Goal: Task Accomplishment & Management: Manage account settings

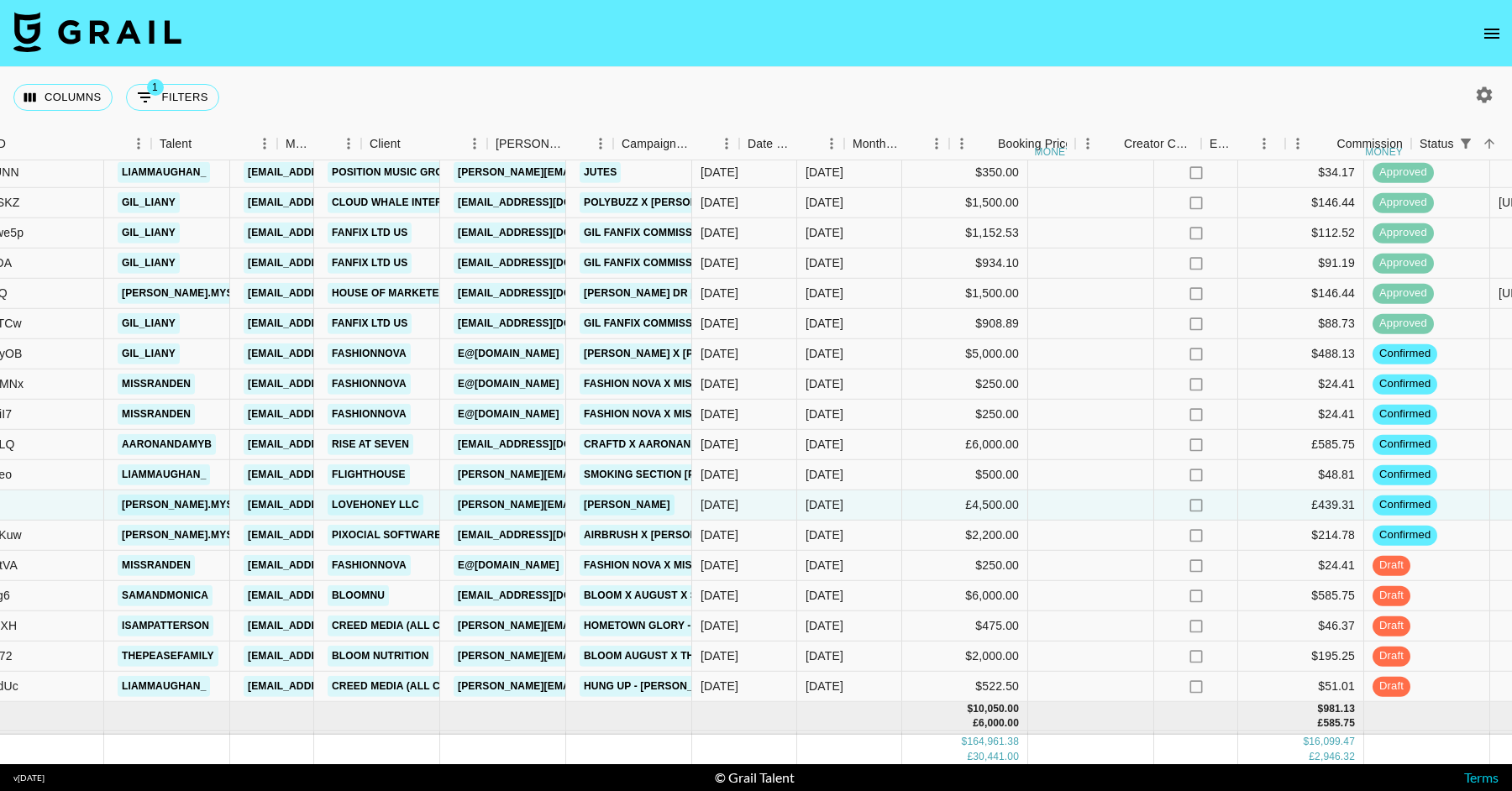
scroll to position [3054, 382]
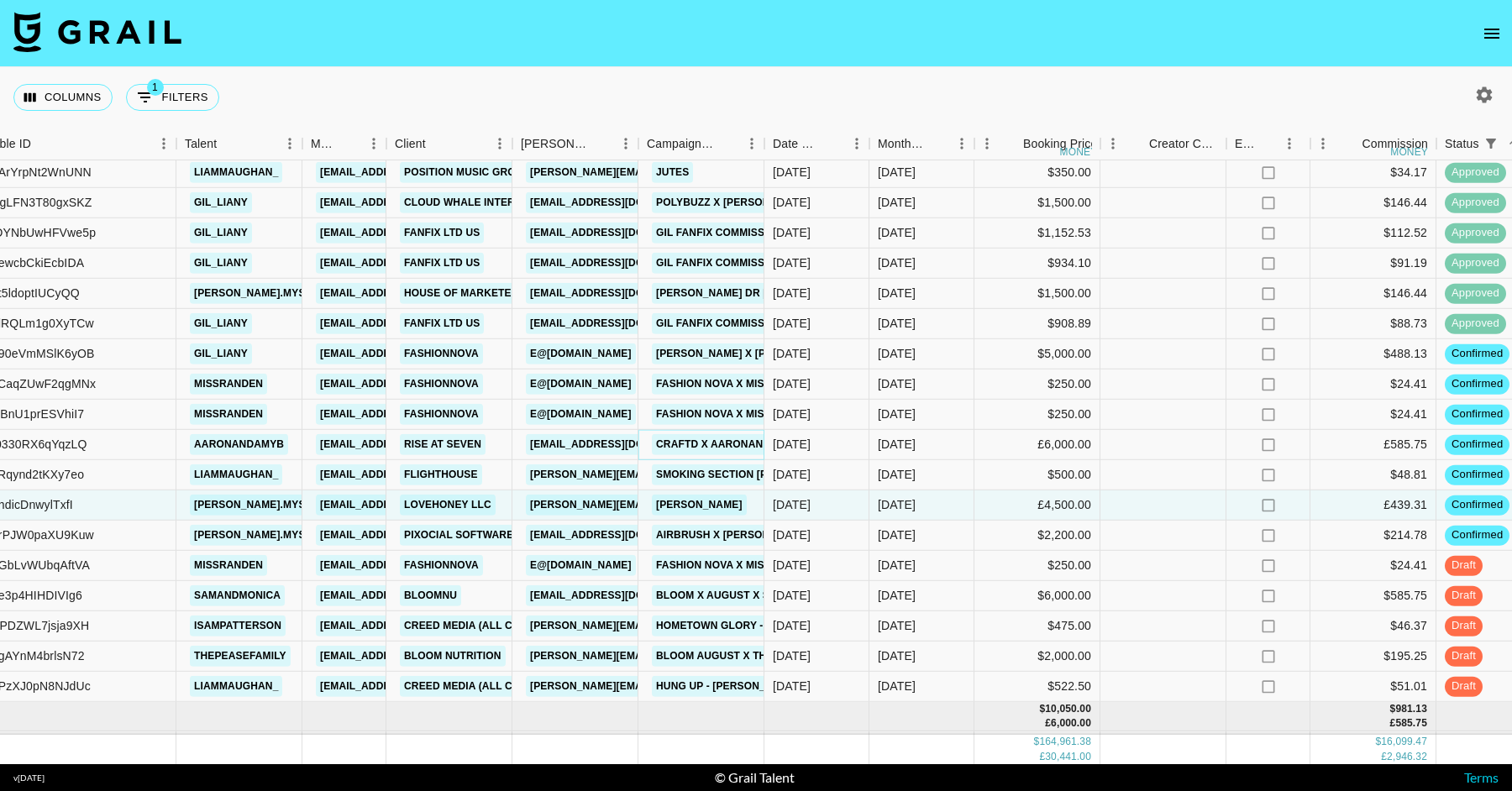
click at [673, 441] on link "CRAFTD X AaronandAmyb" at bounding box center [728, 445] width 153 height 21
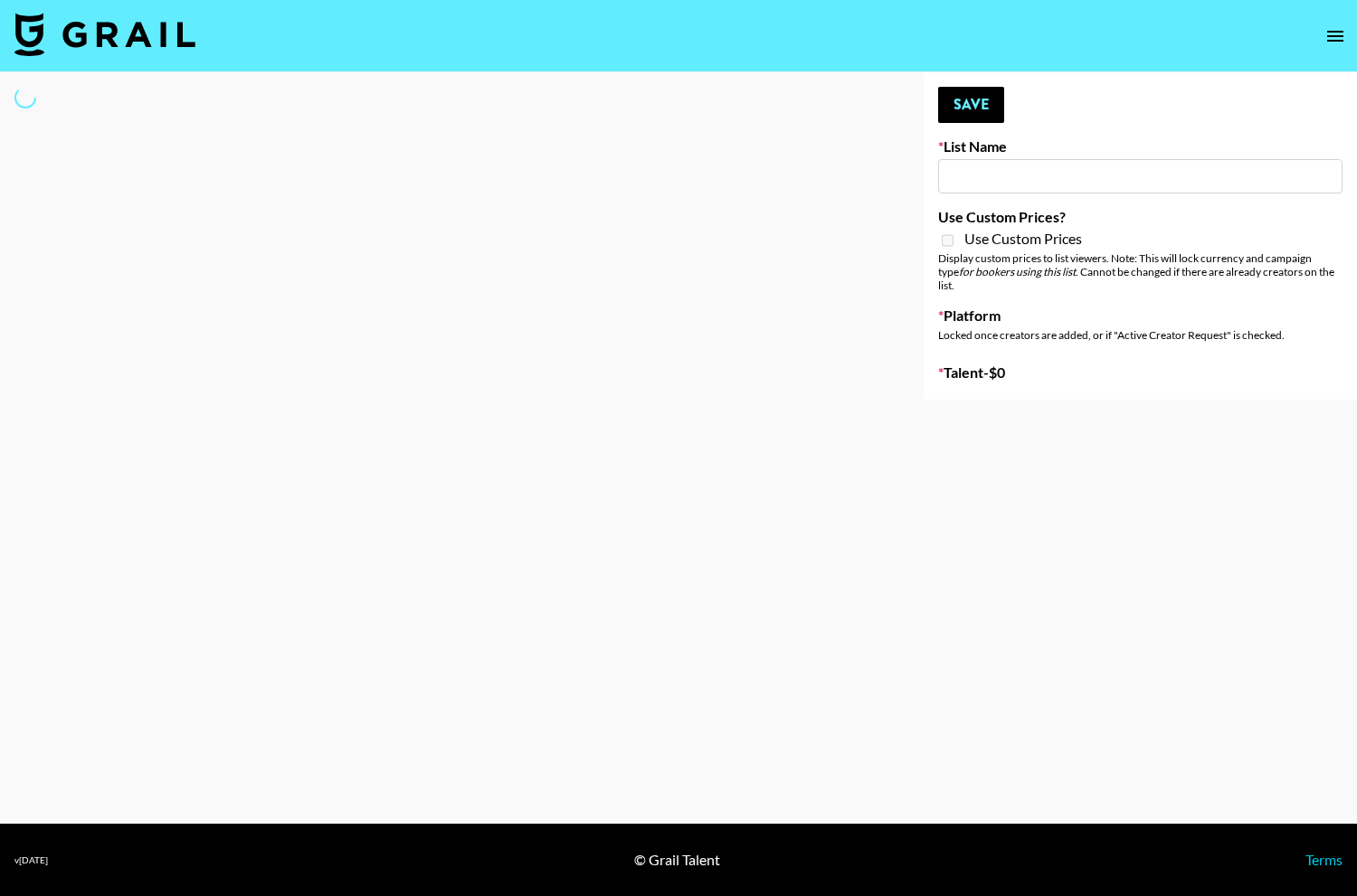
click at [1021, 174] on input at bounding box center [1140, 176] width 405 height 34
type input "m"
select select "Song"
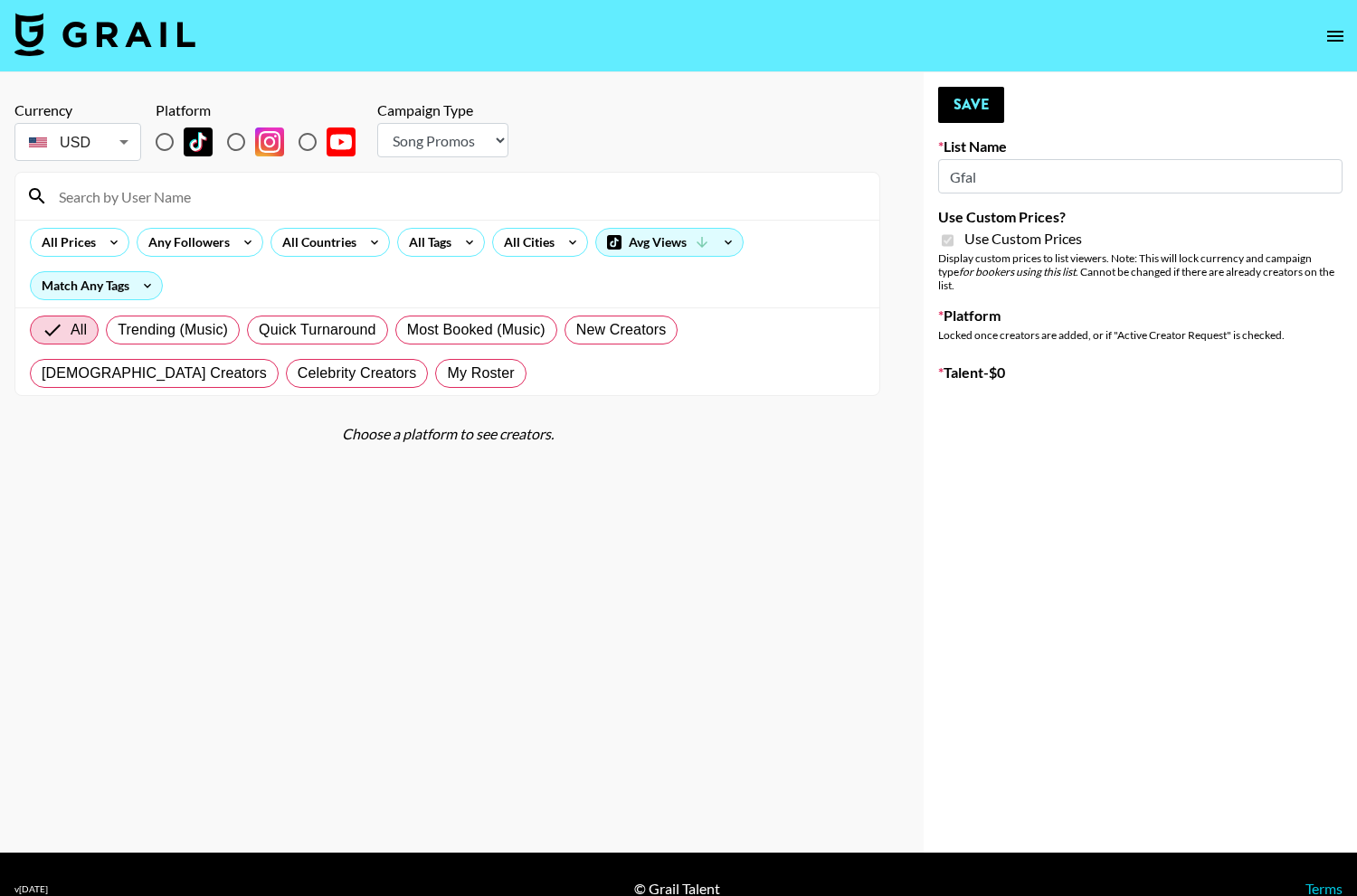
type input "Gfald"
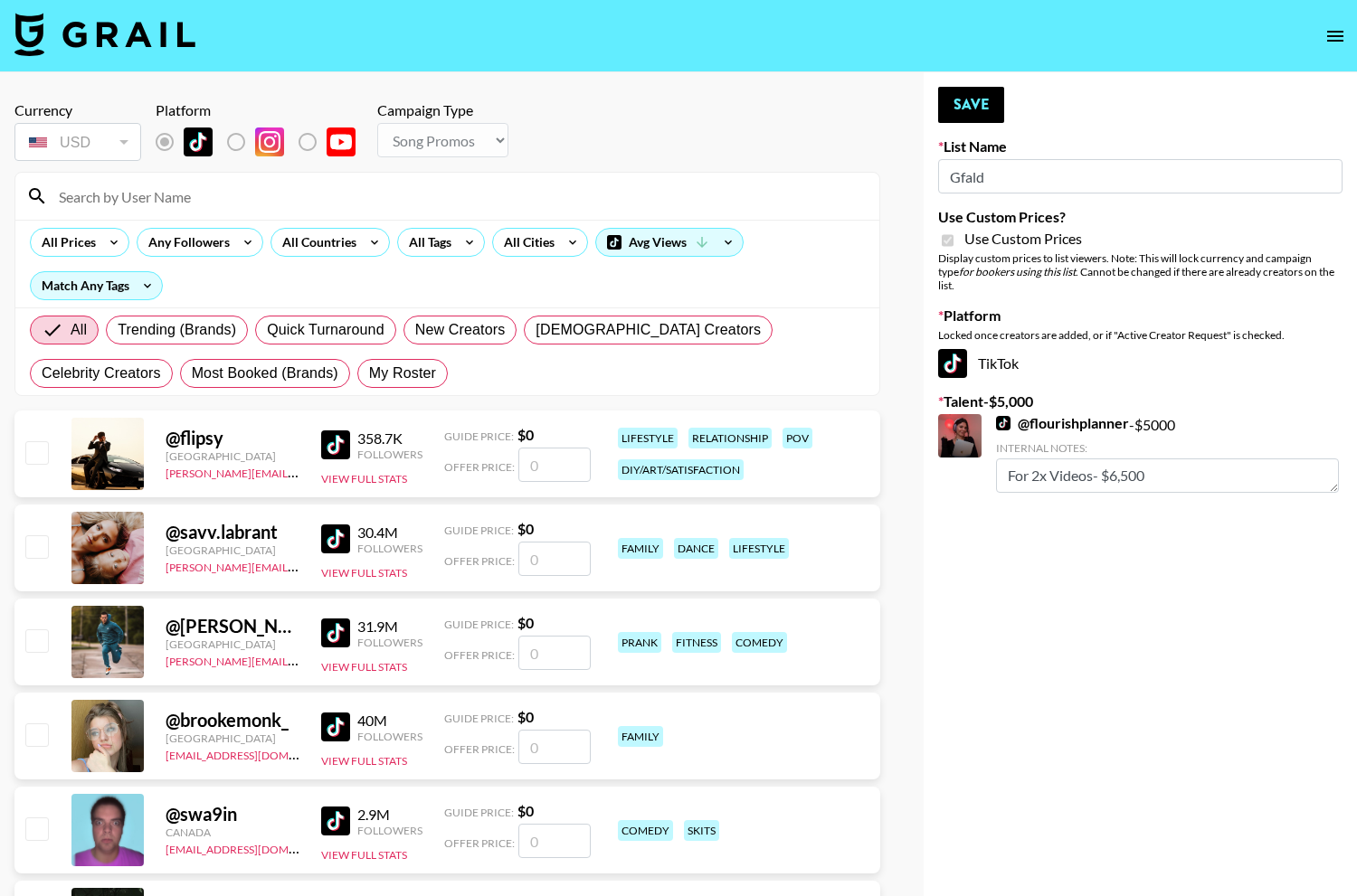
checkbox input "true"
radio input "true"
select select "Brand"
type input "G"
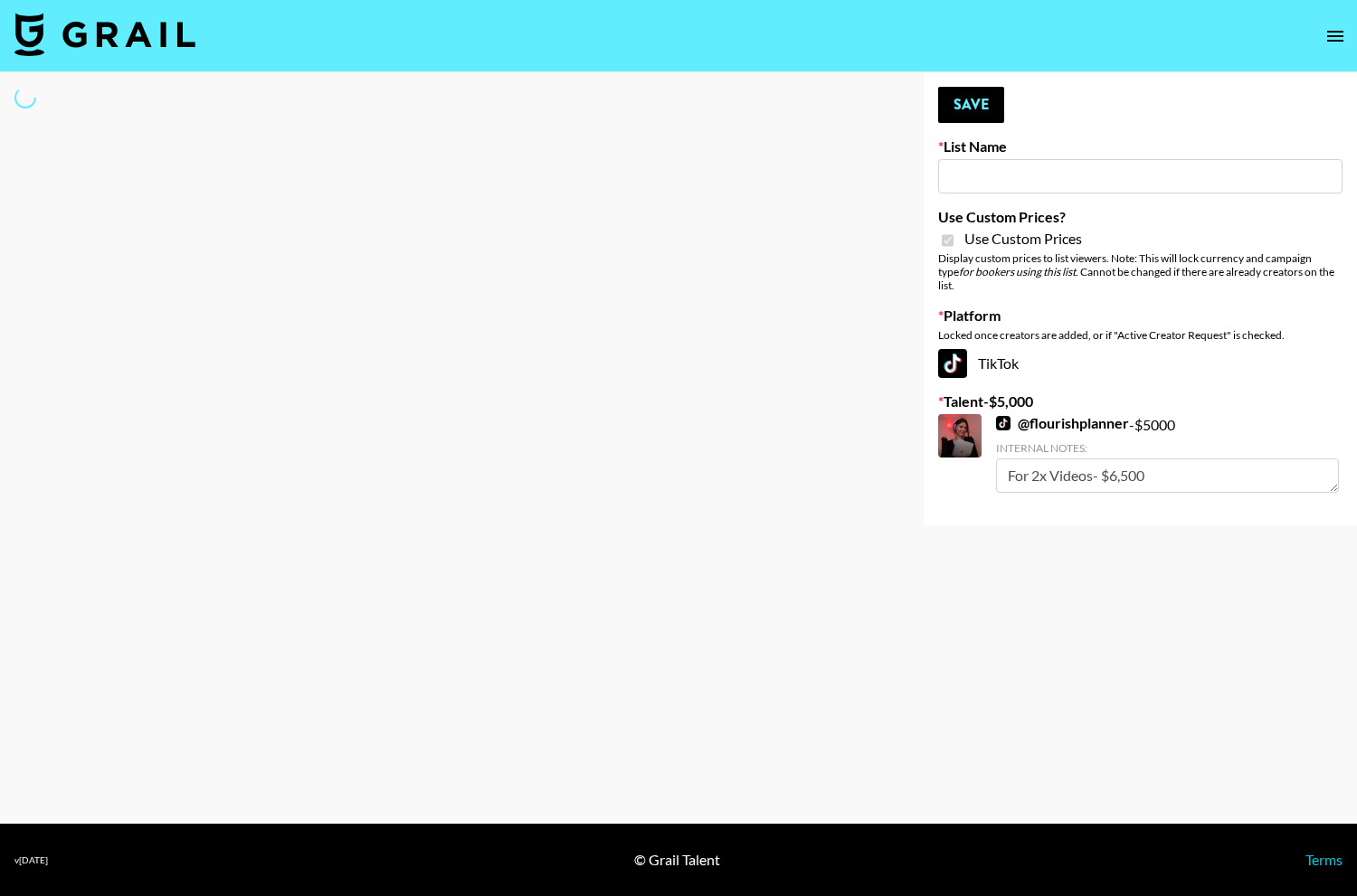
type input "m"
select select "Brand"
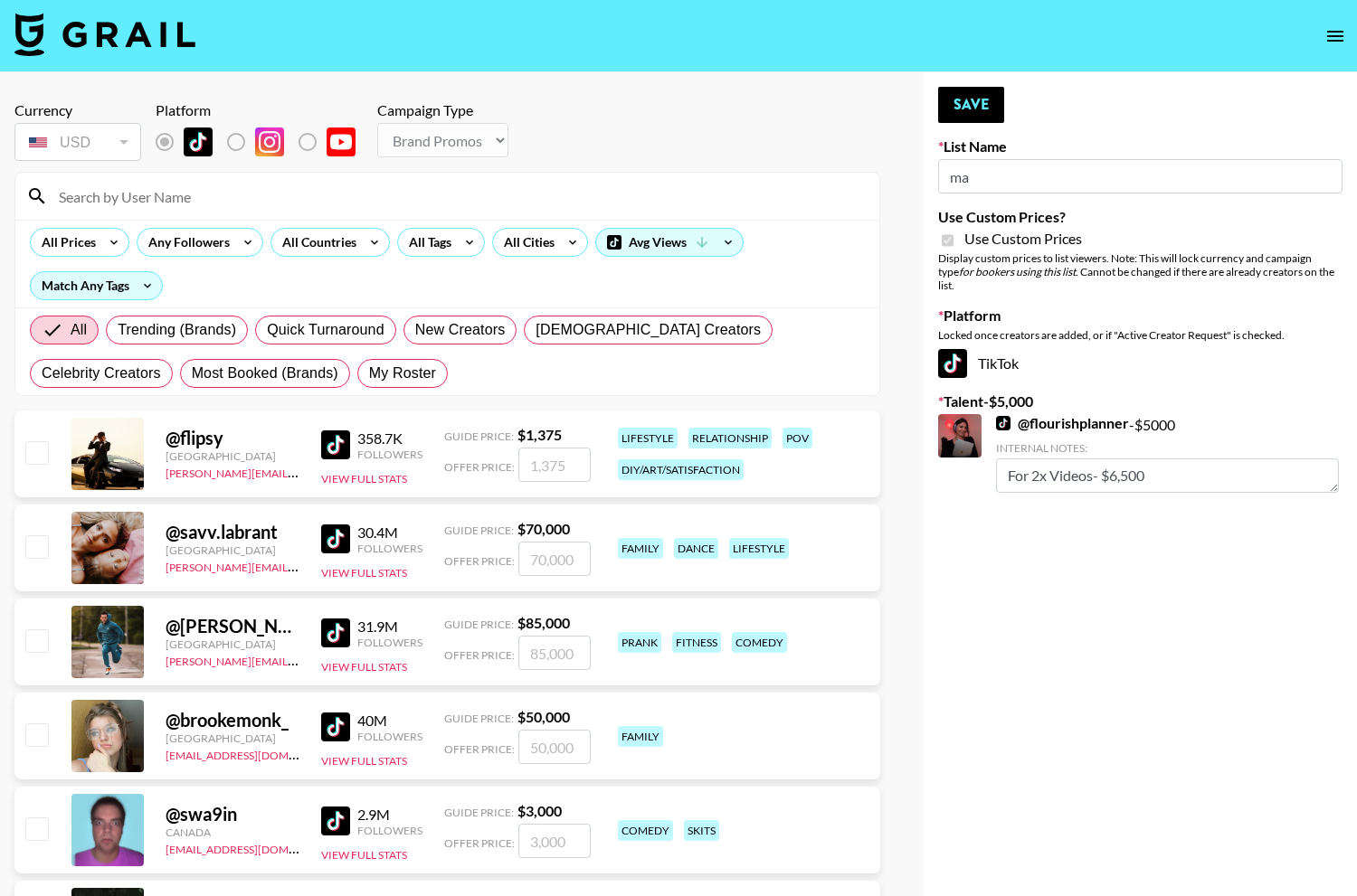
type input "m"
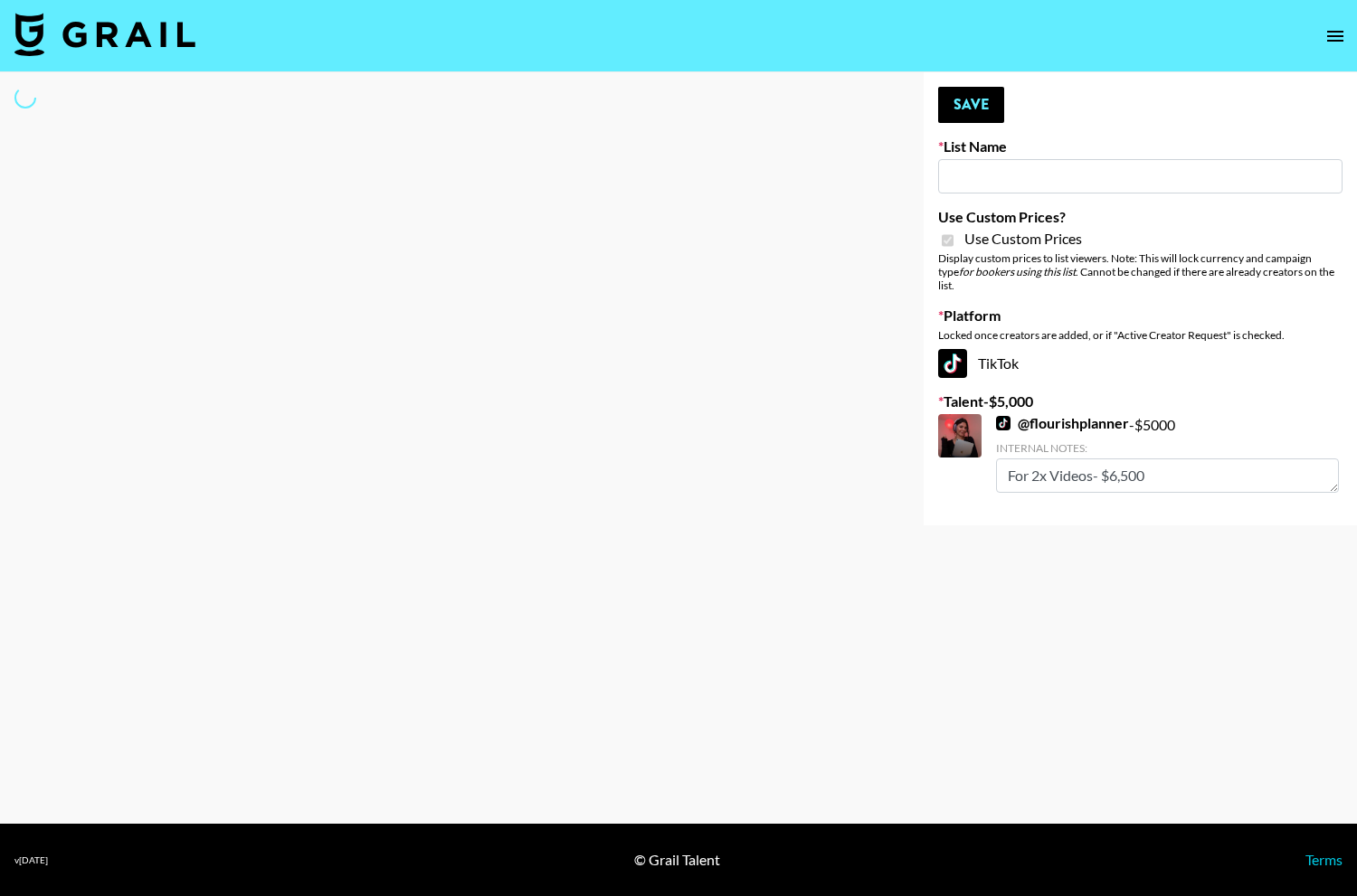
type input "mag"
select select "Brand"
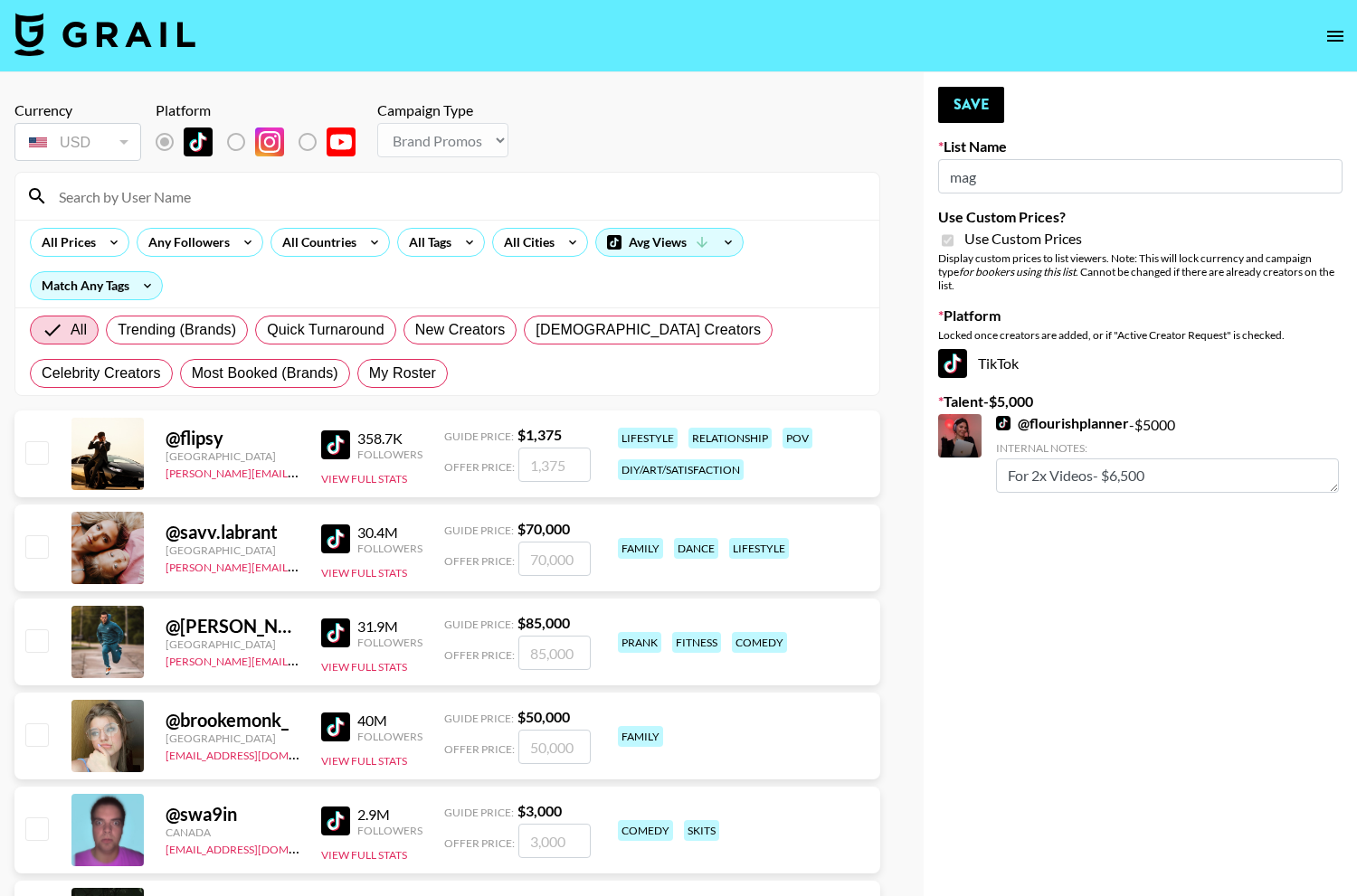
type input "m"
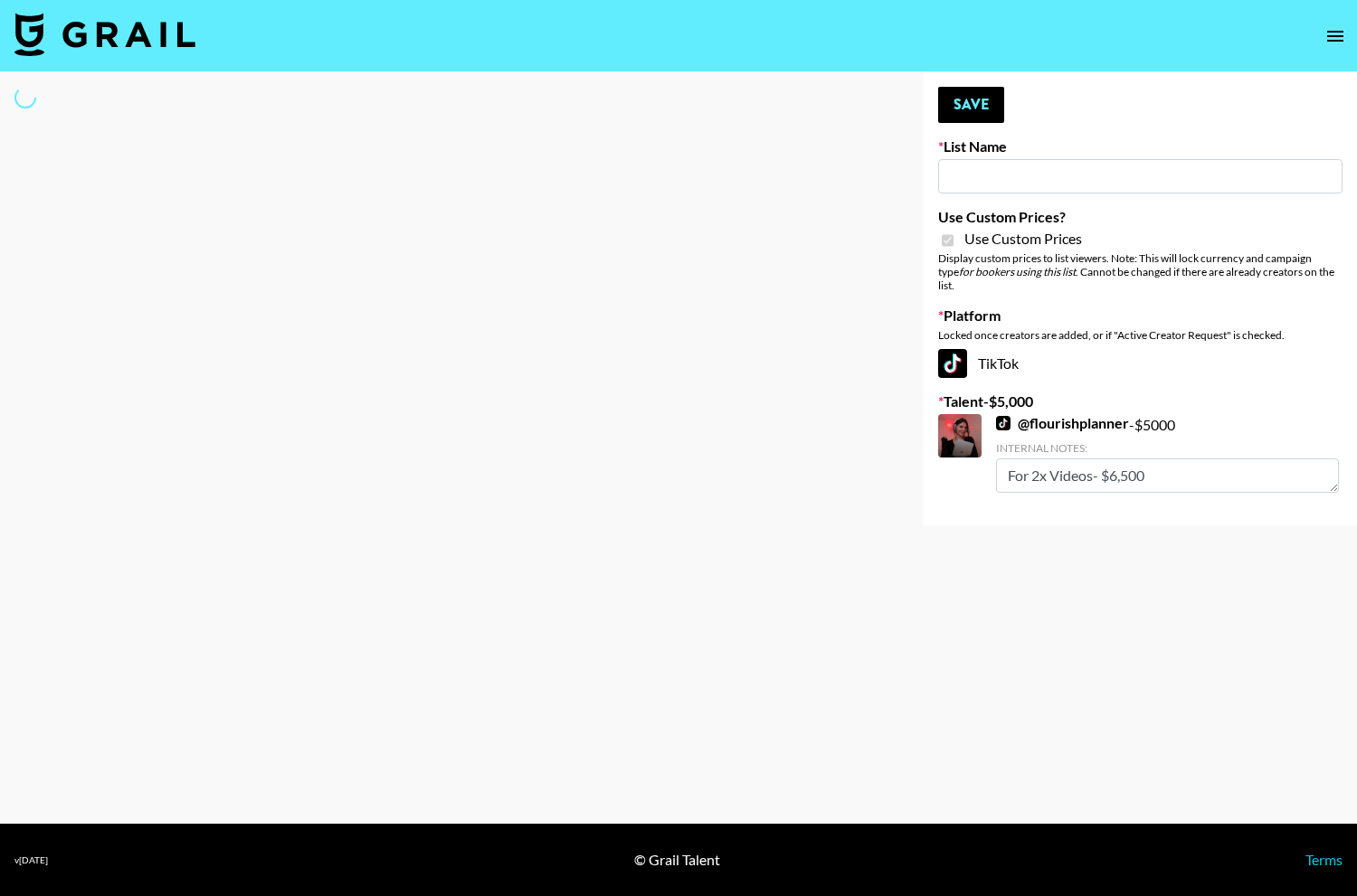
type input "Gfald"
select select "Brand"
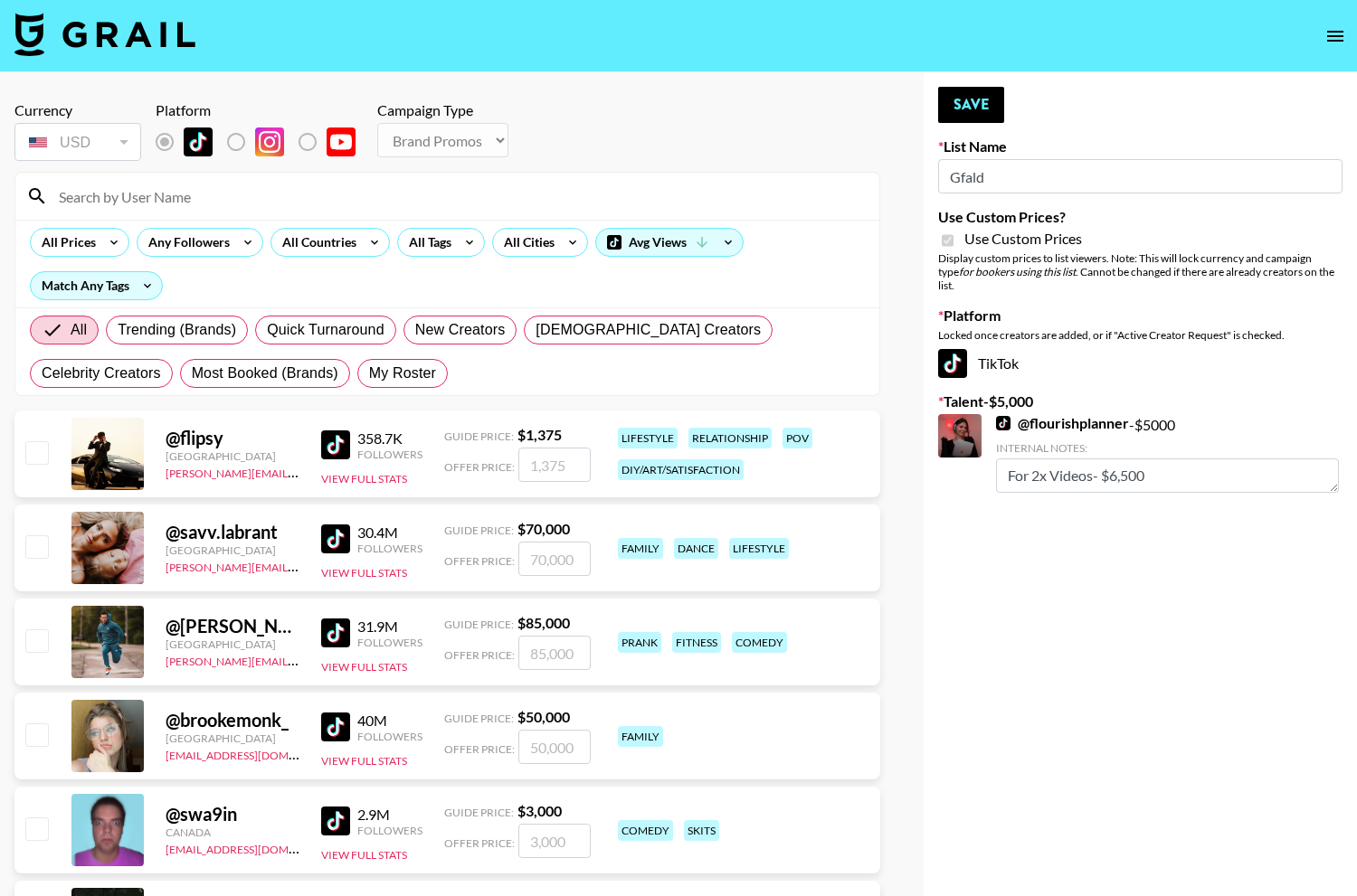
click at [1139, 180] on input "Gfald" at bounding box center [1140, 176] width 405 height 34
type input "Gfald"
click at [563, 186] on input at bounding box center [458, 196] width 820 height 29
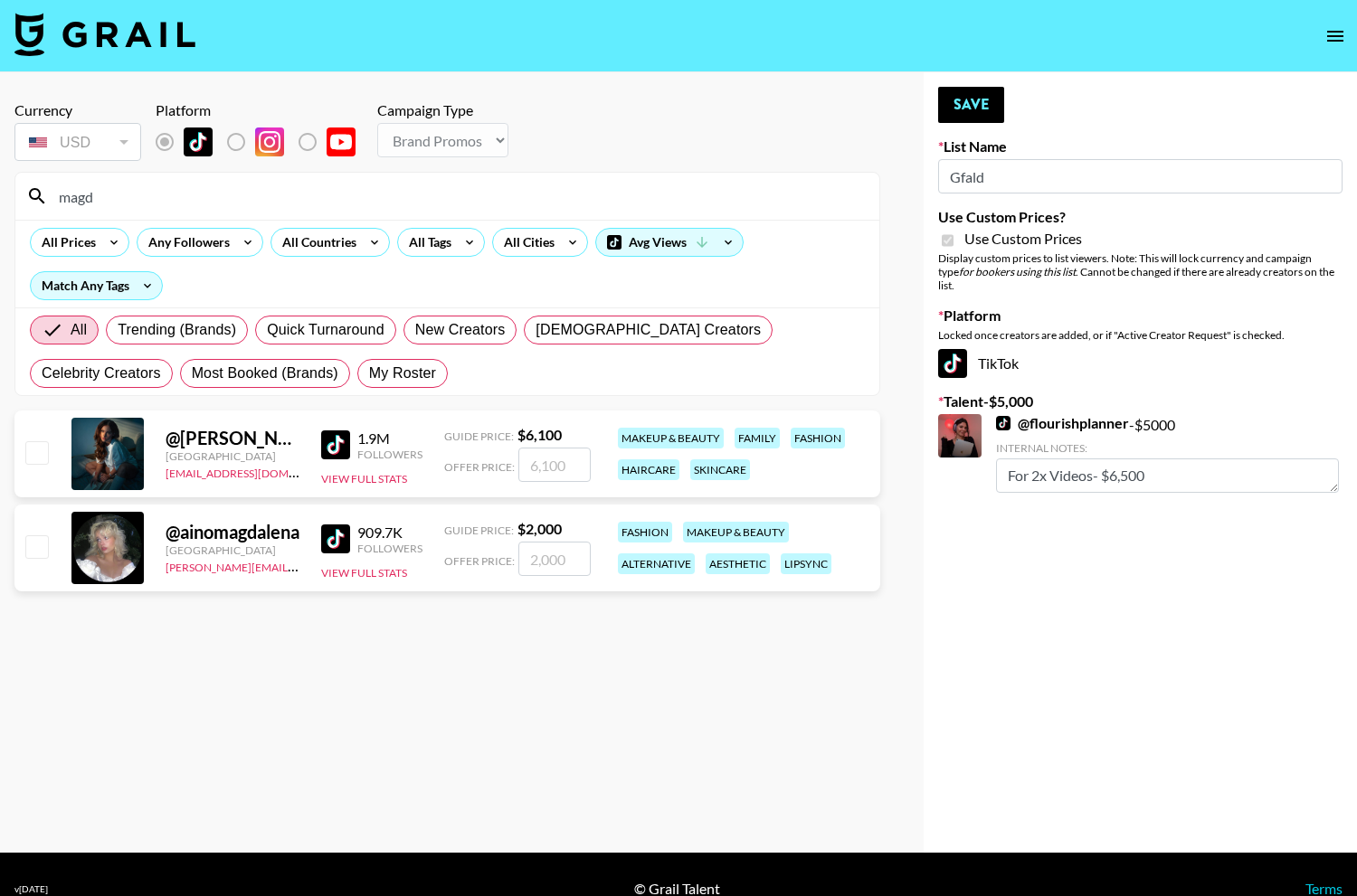
type input "magd"
click at [540, 483] on div "@ magda.mysz United Kingdom lilydenning@grail-talent.com 1.9M Followers View Fu…" at bounding box center [447, 454] width 865 height 87
click at [549, 471] on input "number" at bounding box center [555, 465] width 72 height 34
checkbox input "true"
type input "6"
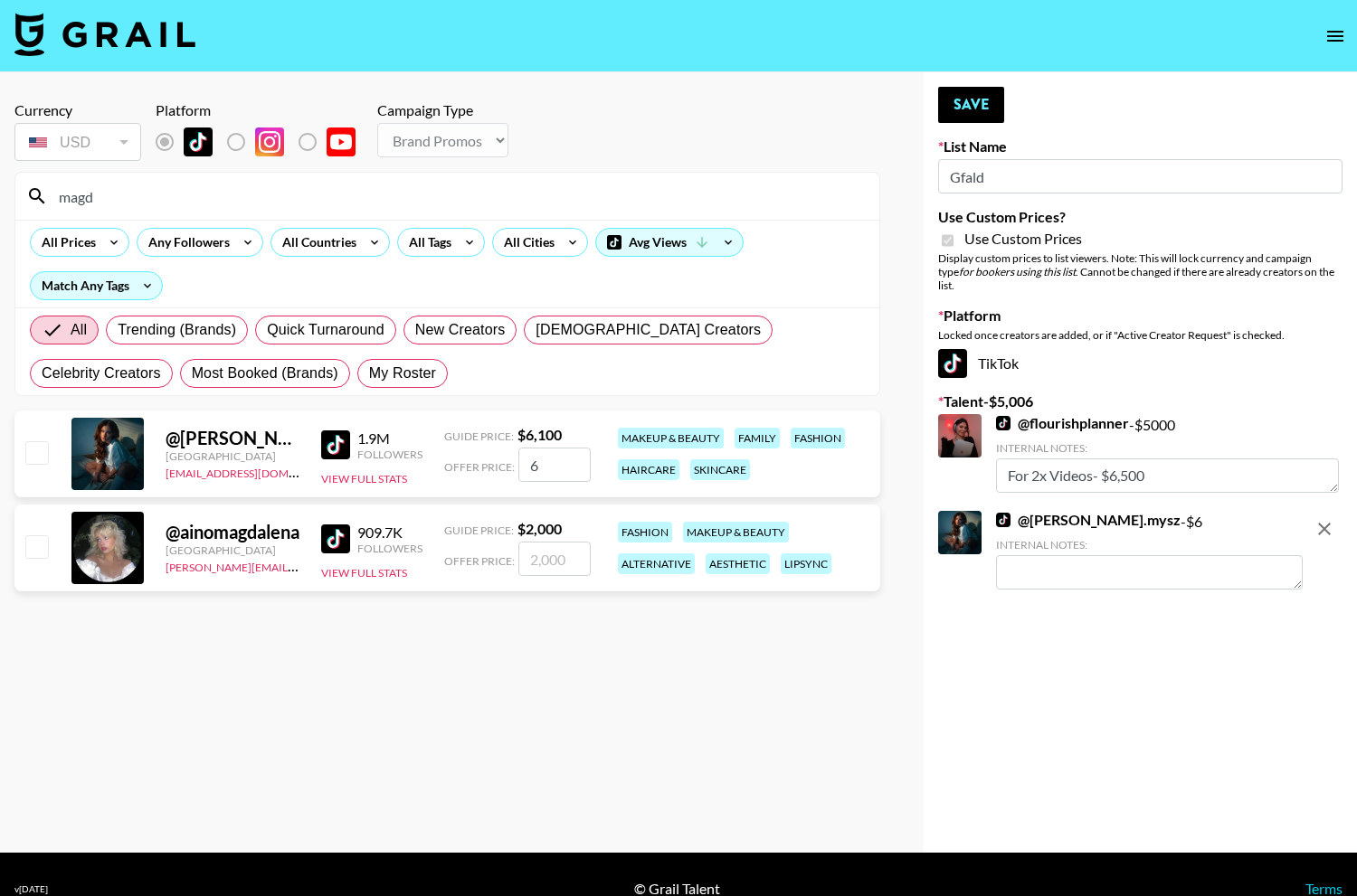
checkbox input "false"
checkbox input "true"
type input "7000"
click at [1029, 556] on textarea at bounding box center [1149, 573] width 307 height 34
type textarea "for 2x vids"
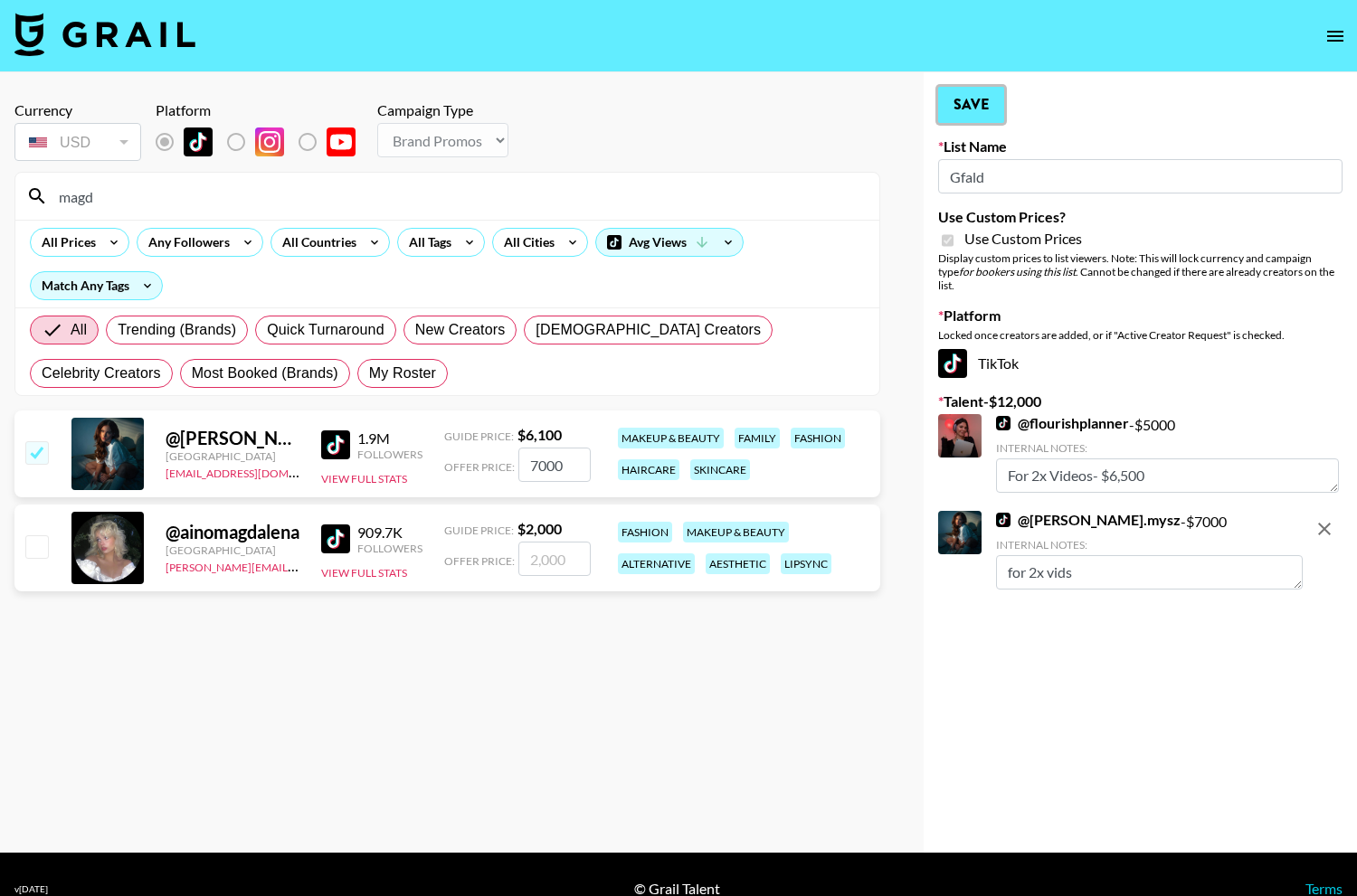
click at [974, 101] on button "Save" at bounding box center [970, 105] width 66 height 36
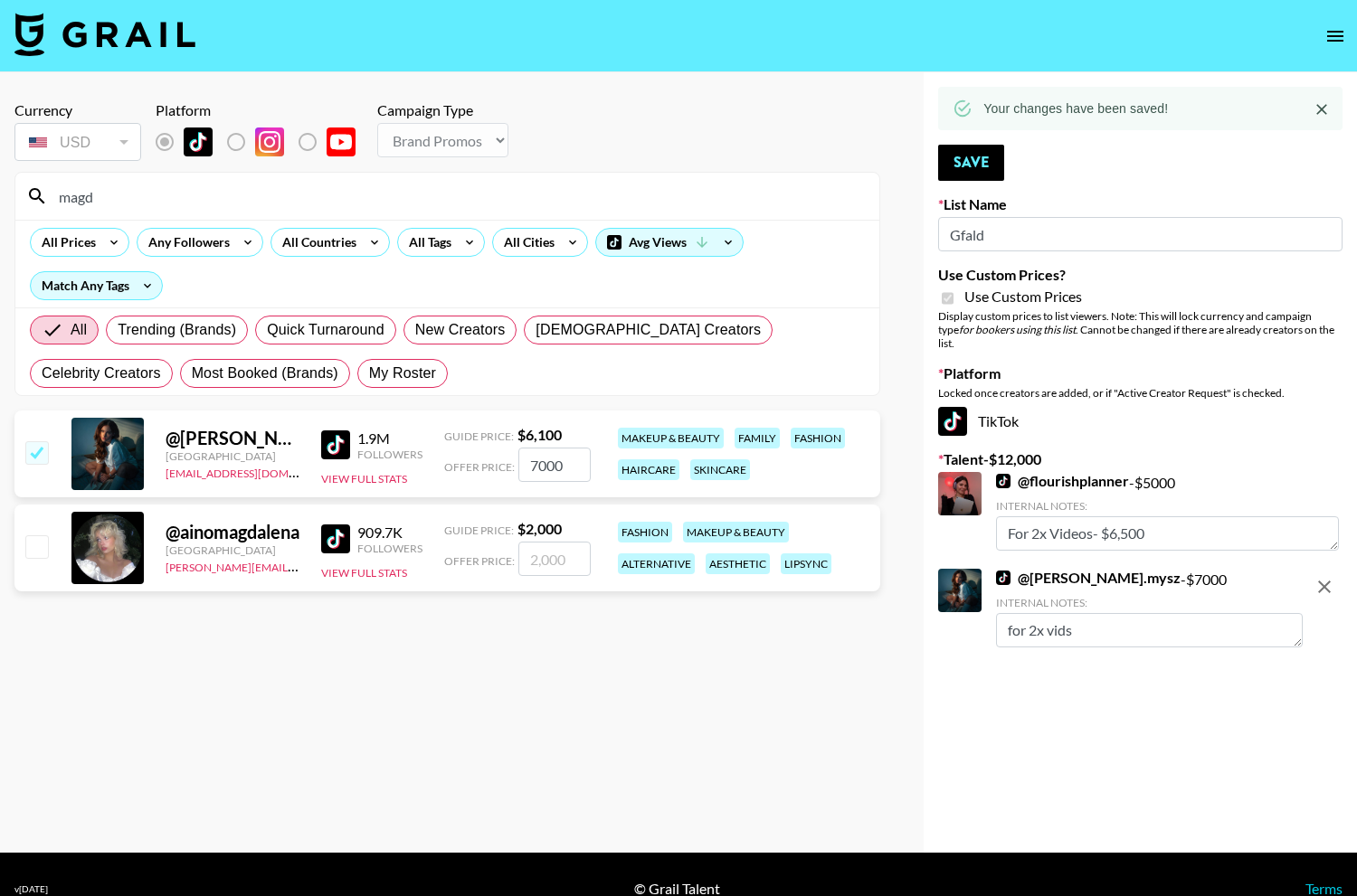
click at [539, 455] on input "7000" at bounding box center [555, 465] width 72 height 34
checkbox input "false"
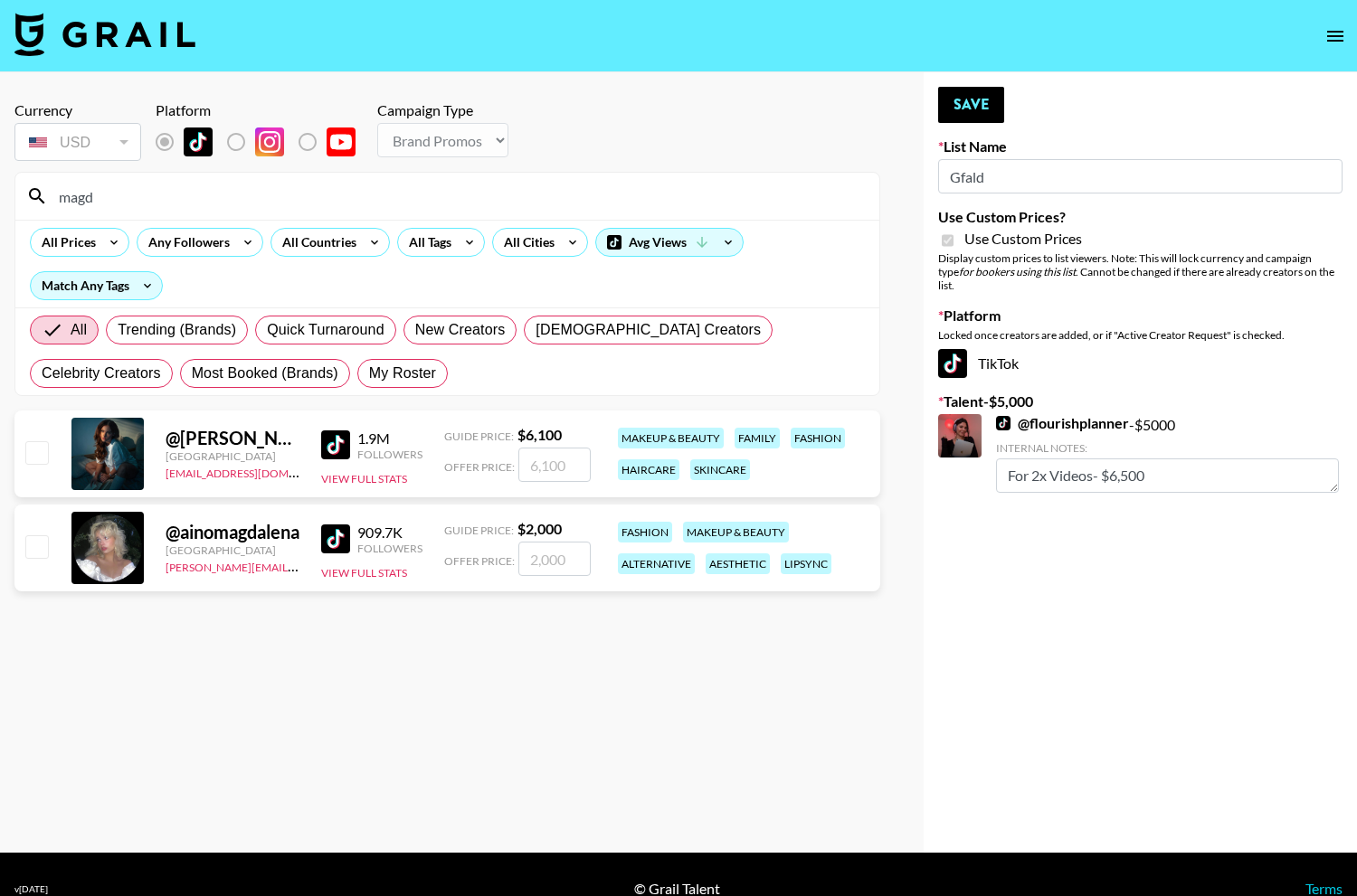
checkbox input "true"
type input "6000"
click at [1058, 568] on textarea at bounding box center [1149, 573] width 307 height 34
type textarea "for 2x vids"
click at [1164, 726] on div "Your changes have been saved! Save List Name Gfald Use Custom Prices? Use Custo…" at bounding box center [1140, 462] width 434 height 780
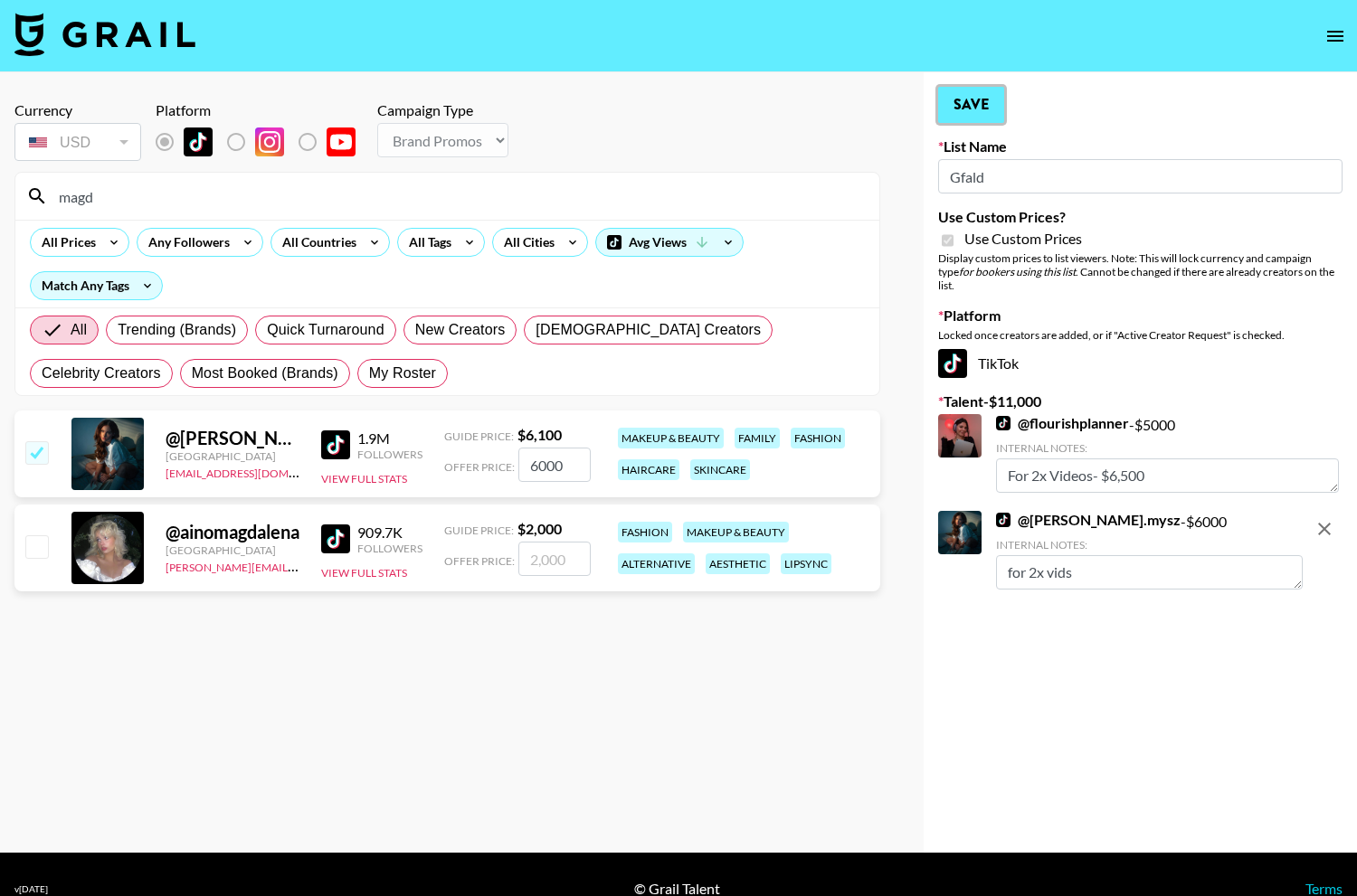
click at [945, 110] on button "Save" at bounding box center [970, 105] width 66 height 36
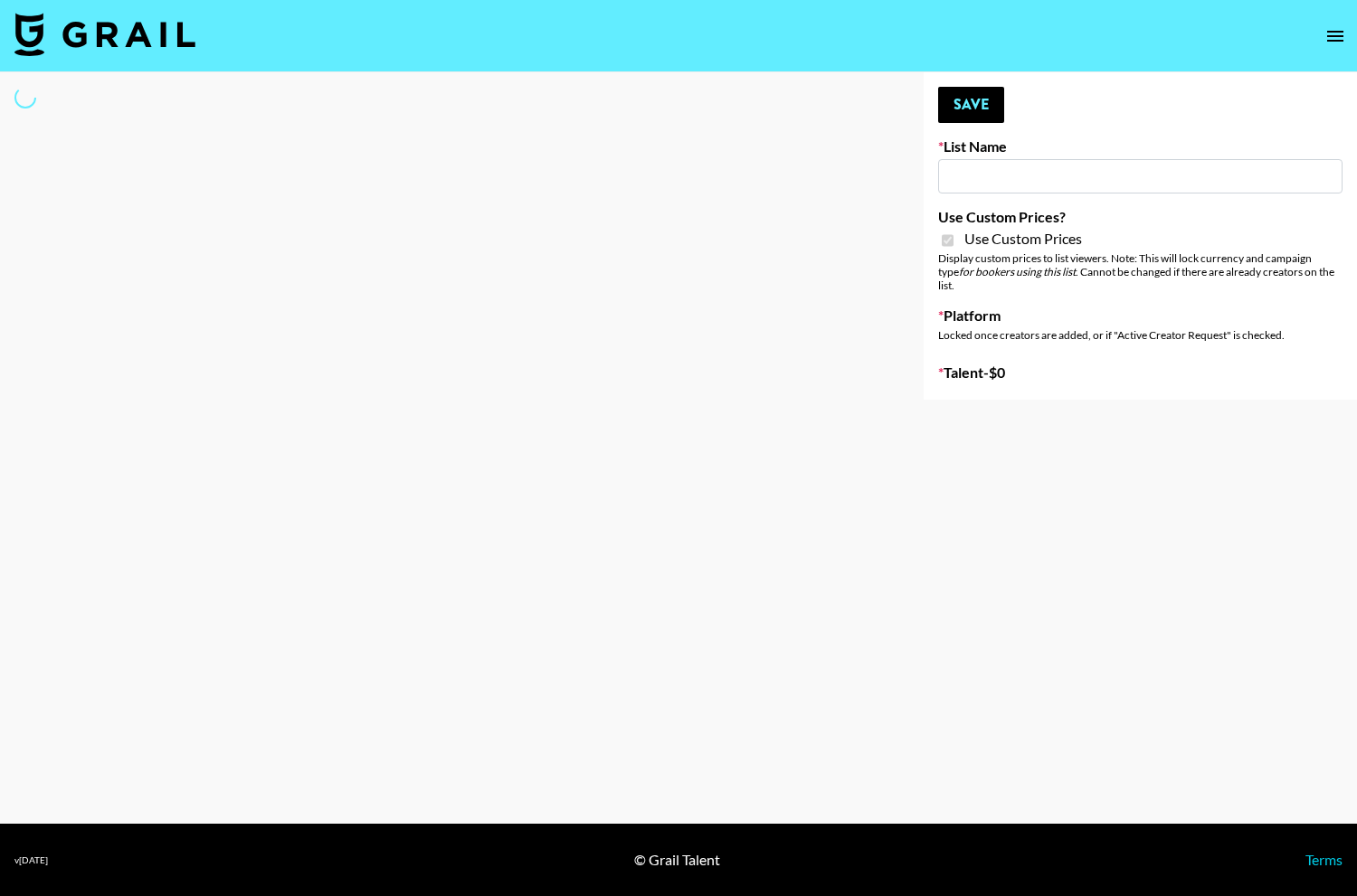
type input "Yumu Skincare"
checkbox input "true"
select select "Brand"
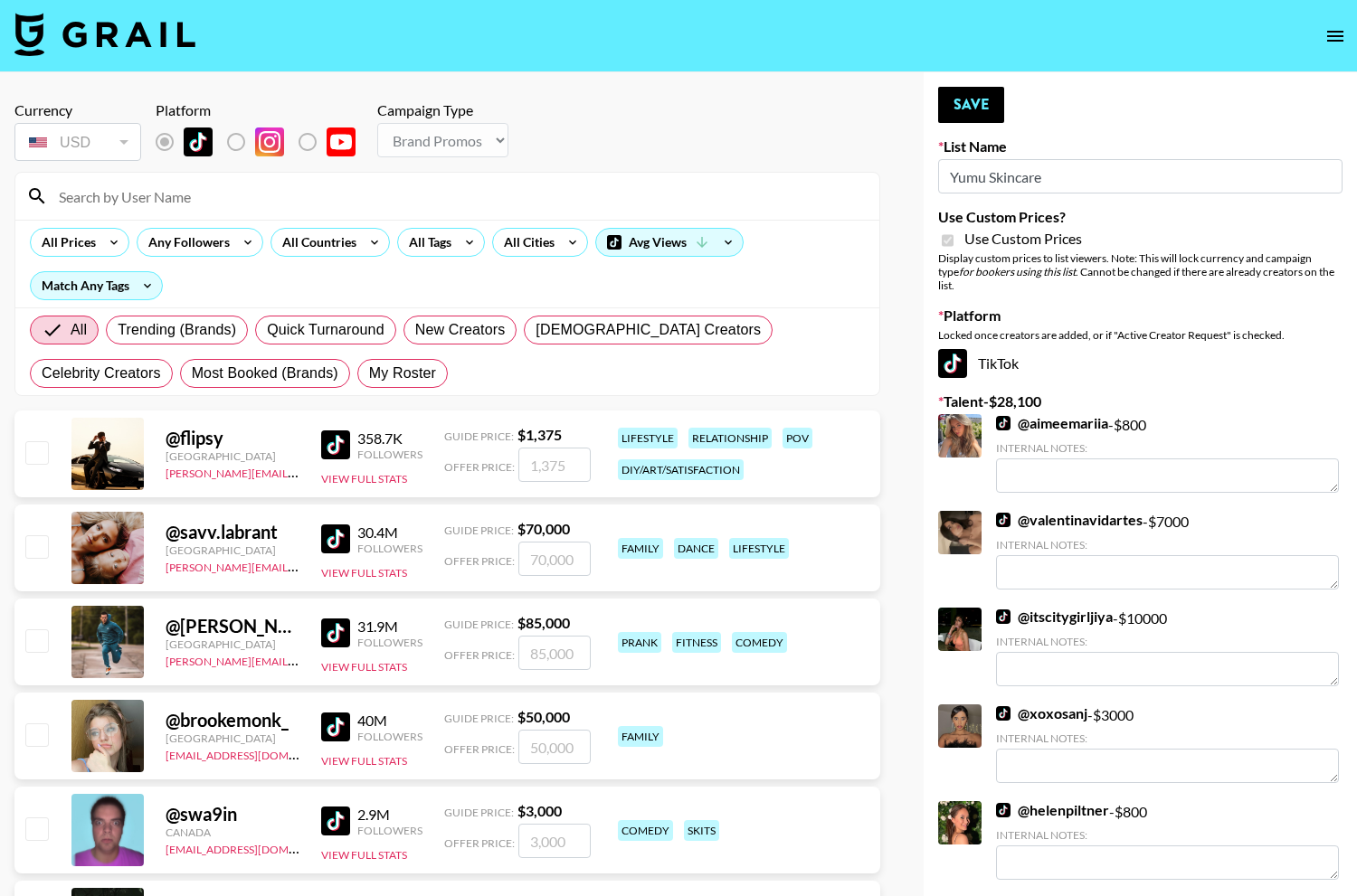
click at [328, 188] on input at bounding box center [458, 196] width 820 height 29
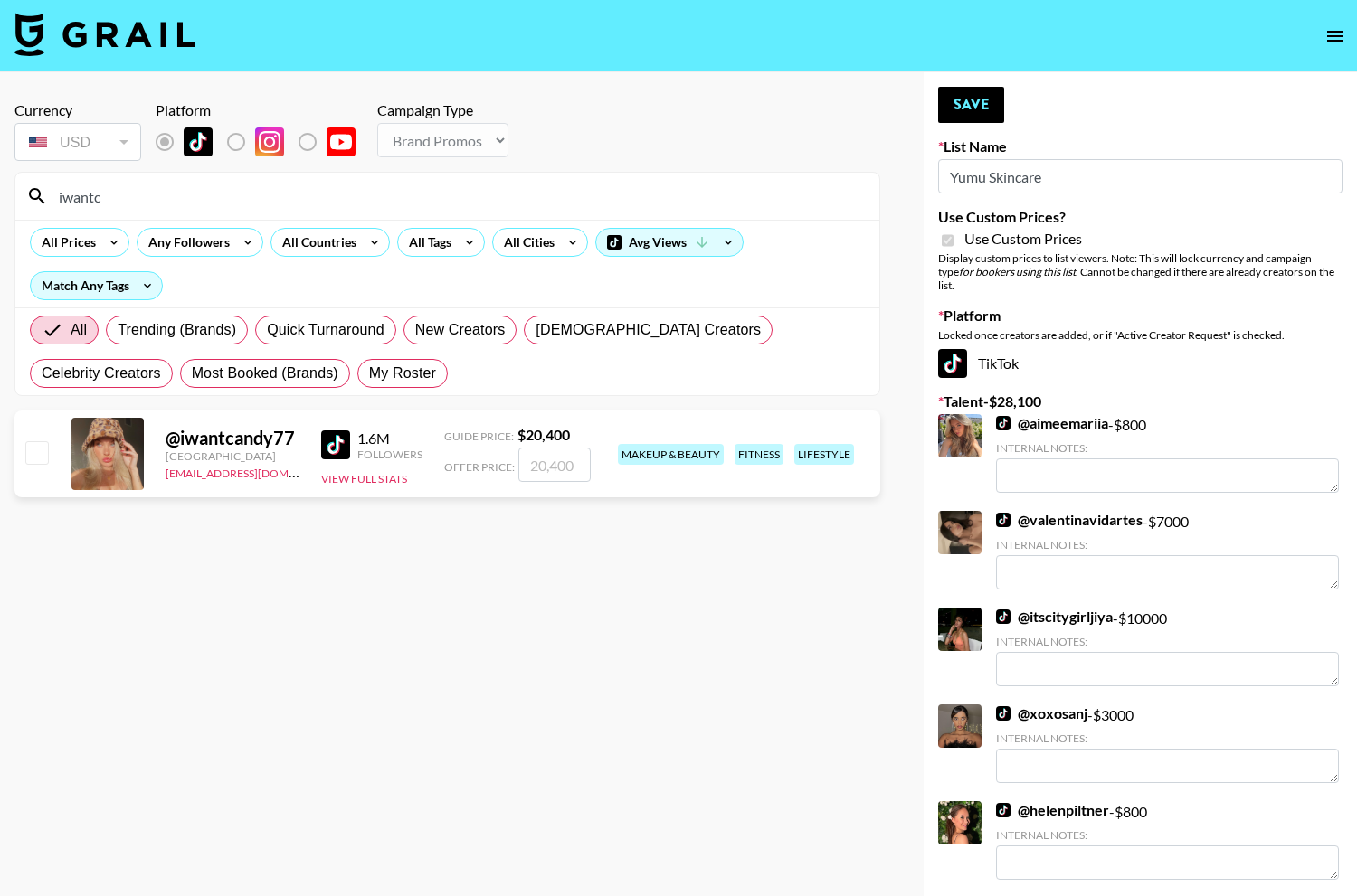
type input "iwantc"
click at [43, 427] on div "@ iwantcandy77 United States lilydenning@grail-talent.com 1.6M Followers View F…" at bounding box center [447, 454] width 865 height 87
click at [35, 454] on input "checkbox" at bounding box center [36, 453] width 22 height 22
checkbox input "true"
type input "20400"
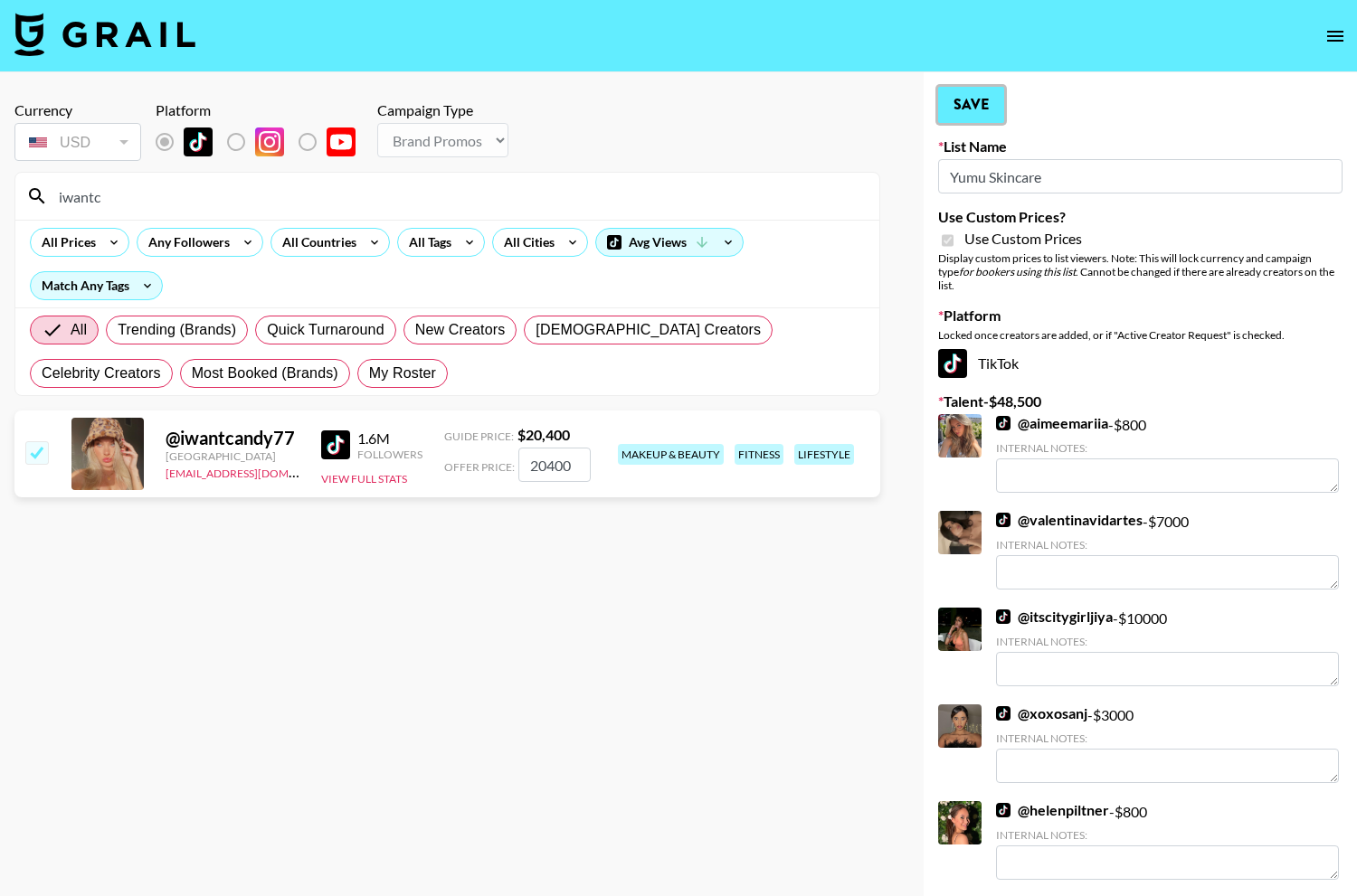
click at [994, 107] on button "Save" at bounding box center [970, 105] width 66 height 36
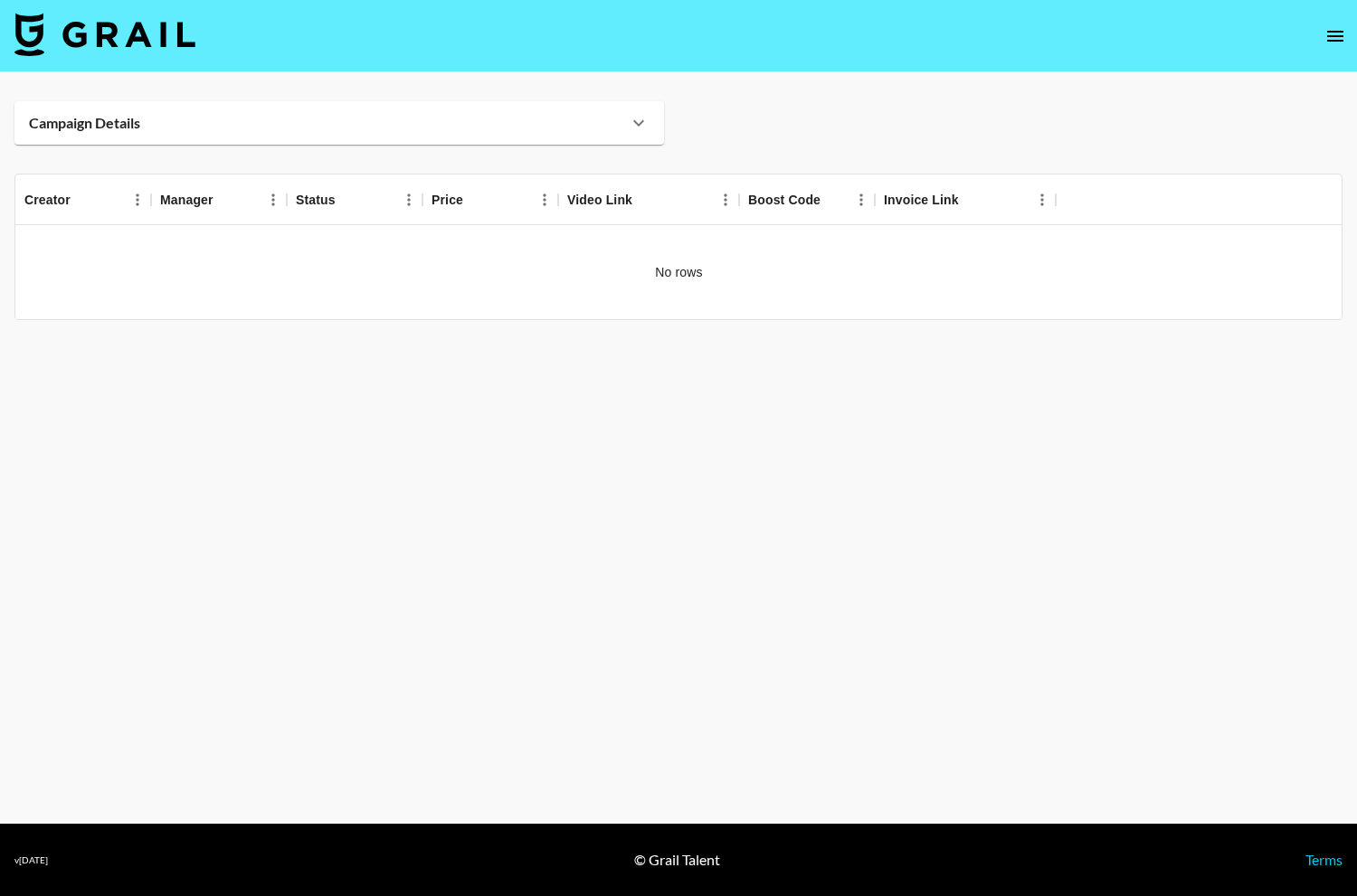
click at [635, 109] on div "Campaign Details" at bounding box center [339, 123] width 649 height 43
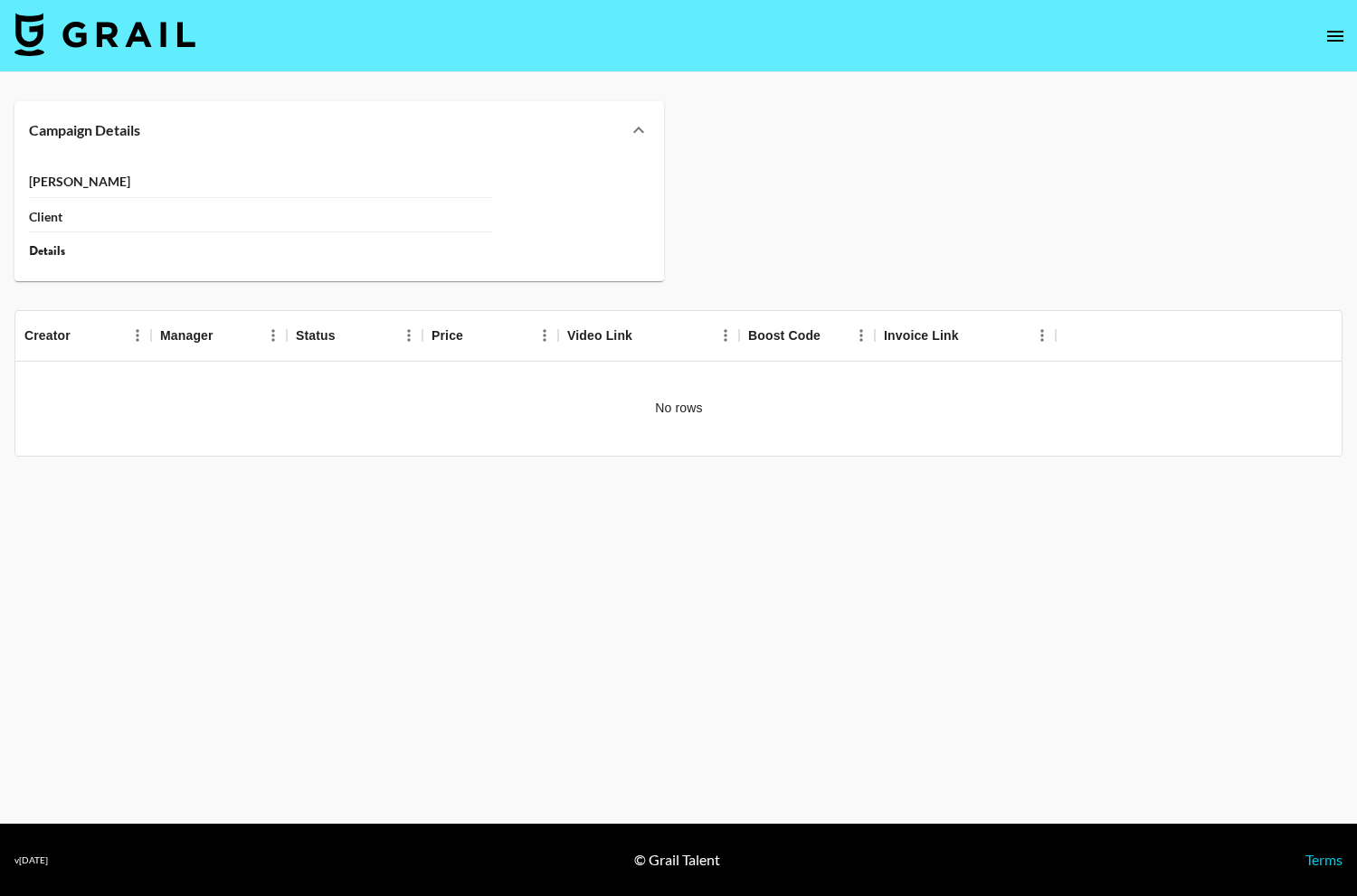
click at [618, 114] on div "Campaign Details" at bounding box center [339, 130] width 649 height 58
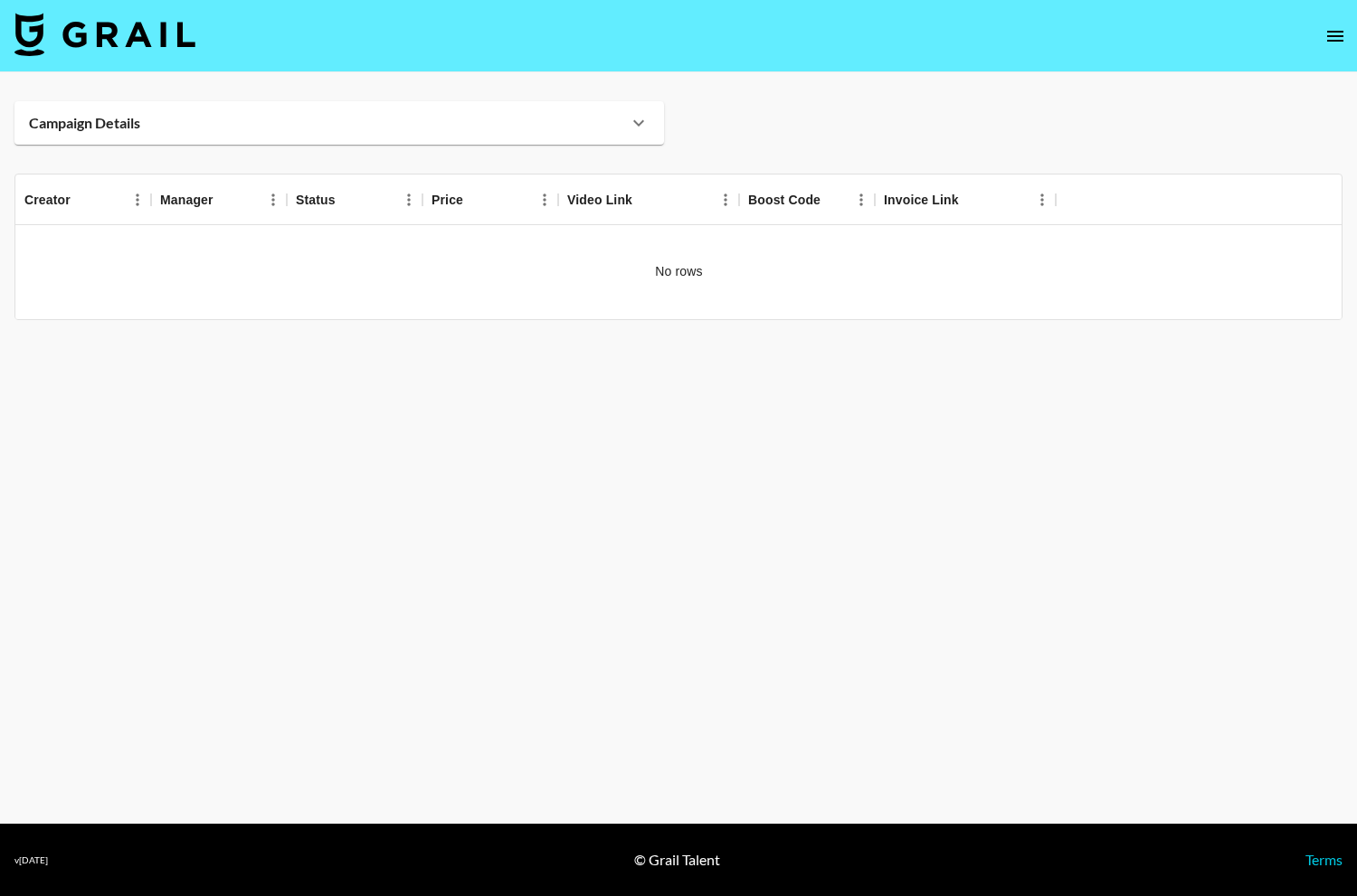
click at [618, 114] on div "Campaign Details" at bounding box center [329, 123] width 599 height 18
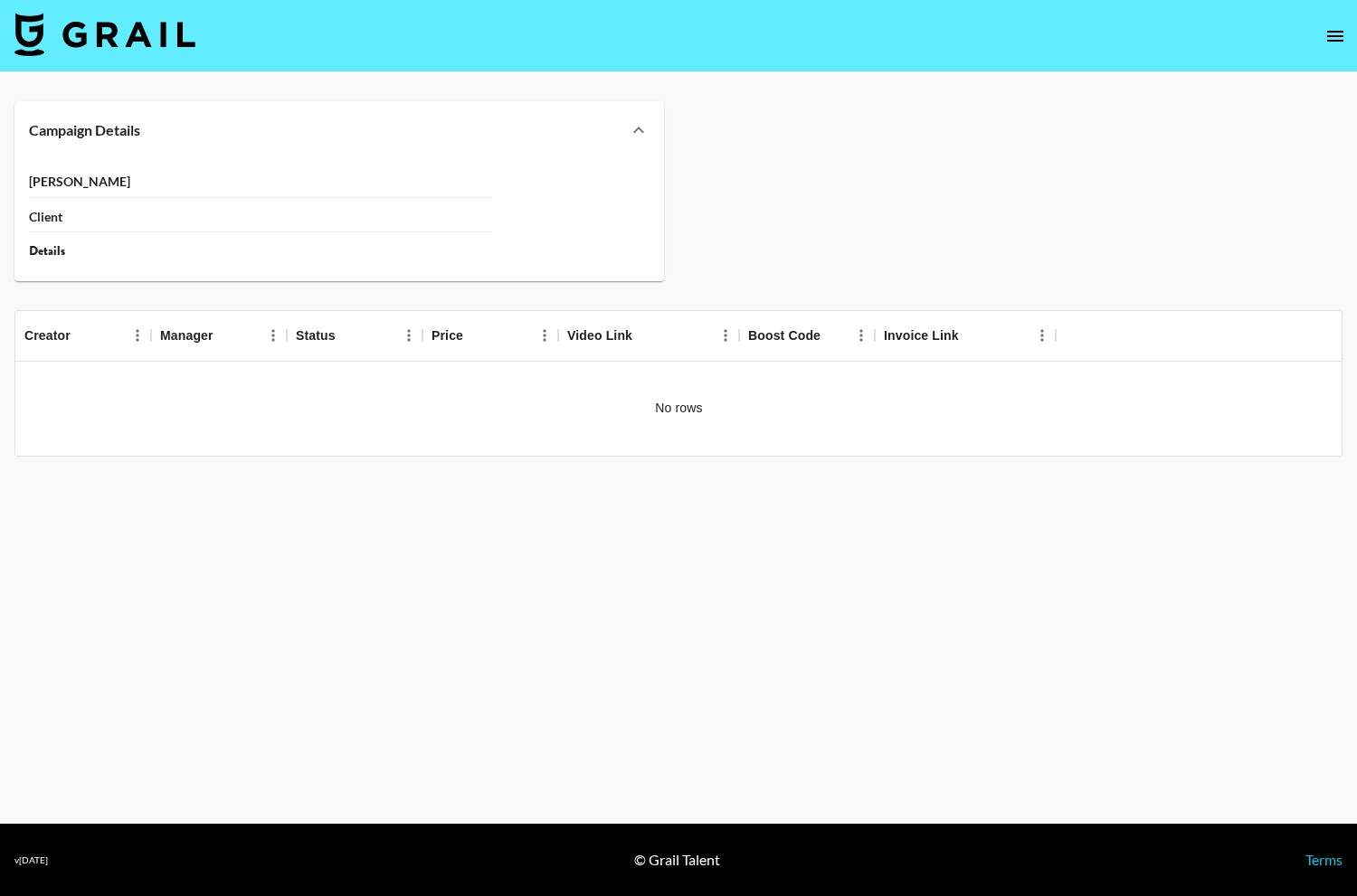
click at [618, 114] on div "Campaign Details" at bounding box center [339, 130] width 649 height 58
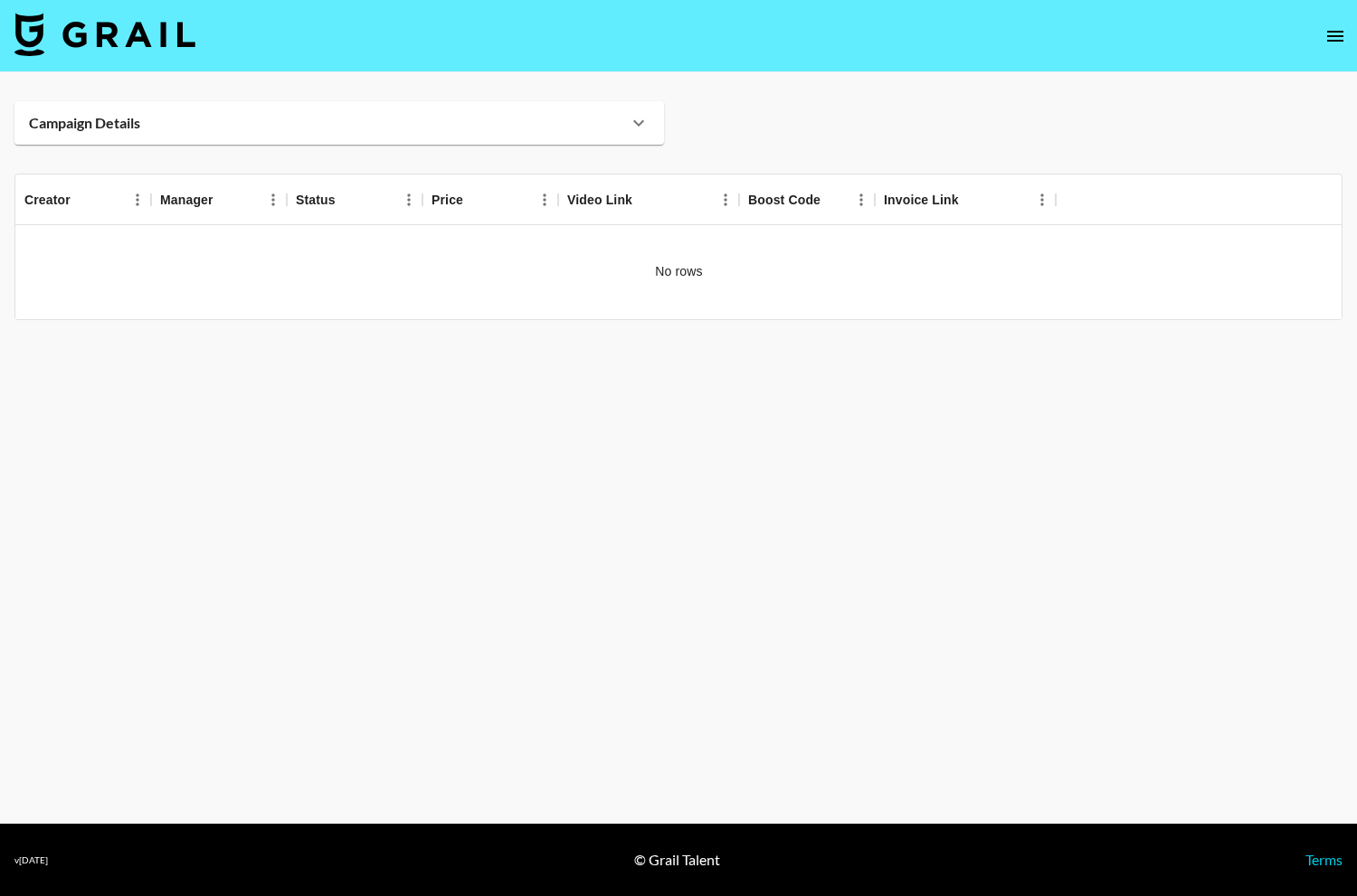
click at [605, 100] on main "Campaign Details Booker Client Details Creator Manager Status Price Video Link …" at bounding box center [678, 448] width 1357 height 751
click at [609, 131] on div "Campaign Details" at bounding box center [329, 123] width 599 height 18
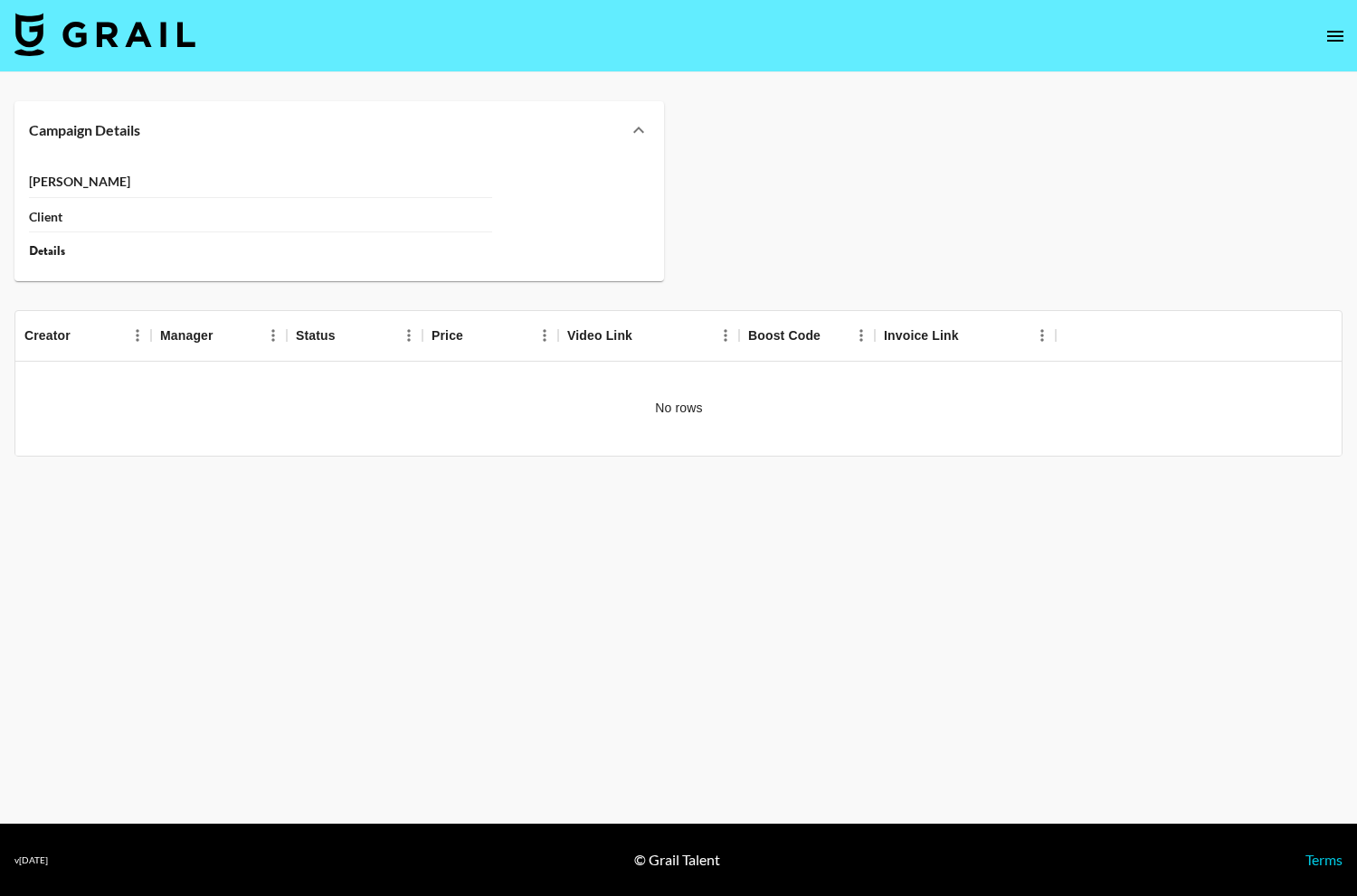
click at [609, 131] on div "Campaign Details" at bounding box center [329, 130] width 599 height 18
